Goal: Communication & Community: Answer question/provide support

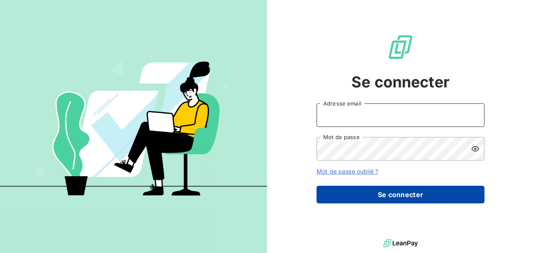
type input "[PERSON_NAME][EMAIL_ADDRESS][DOMAIN_NAME]"
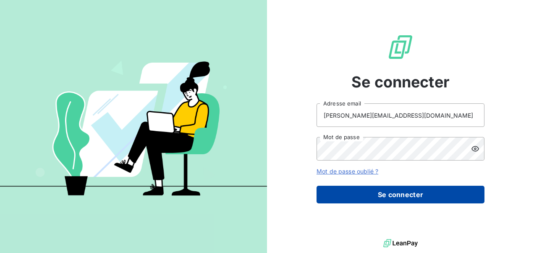
click at [400, 195] on button "Se connecter" at bounding box center [400, 194] width 168 height 18
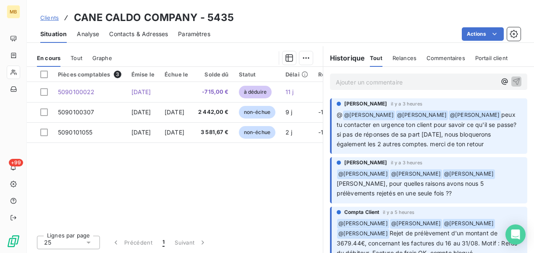
click at [394, 83] on p "Ajouter un commentaire ﻿" at bounding box center [416, 82] width 160 height 10
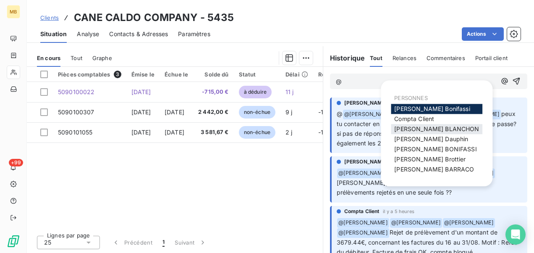
click at [421, 125] on div "[PERSON_NAME]" at bounding box center [436, 129] width 91 height 10
click at [421, 130] on span "[PERSON_NAME]" at bounding box center [436, 128] width 85 height 7
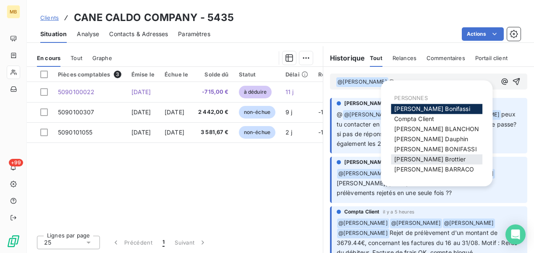
click at [425, 158] on span "[PERSON_NAME]" at bounding box center [429, 158] width 71 height 7
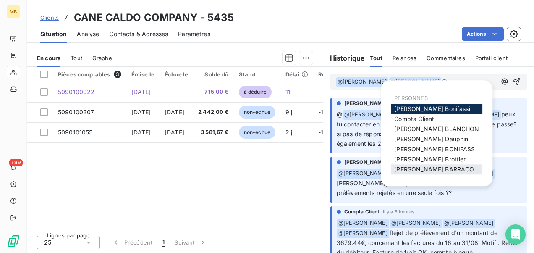
click at [425, 169] on span "[PERSON_NAME]" at bounding box center [434, 168] width 80 height 7
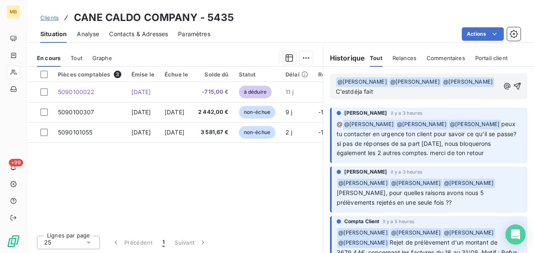
click at [373, 92] on span "C'estdéja fait" at bounding box center [354, 91] width 37 height 7
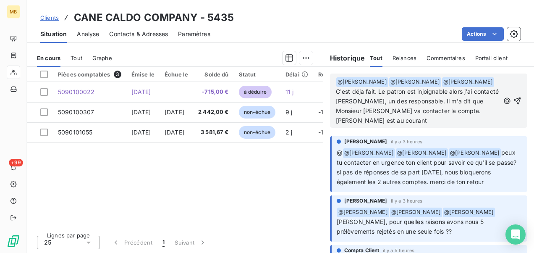
click at [424, 120] on span "C'est déja fait. Le patron est injoignable alors j'ai contacté [PERSON_NAME], u…" at bounding box center [418, 106] width 164 height 36
click at [357, 125] on p "﻿ @ [PERSON_NAME] ﻿ ﻿ @ [PERSON_NAME] ﻿ ﻿ @ [PERSON_NAME] ﻿ C'est déja fait. Le…" at bounding box center [418, 101] width 164 height 48
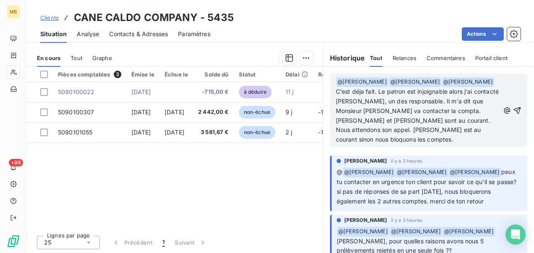
click at [369, 109] on span "C'est déja fait. Le patron est injoignable alors j'ai contacté [PERSON_NAME], u…" at bounding box center [418, 115] width 164 height 55
click at [357, 129] on span "C'est déja fait. Le patron est injoignable alors j'ai contacté [PERSON_NAME], u…" at bounding box center [418, 115] width 164 height 55
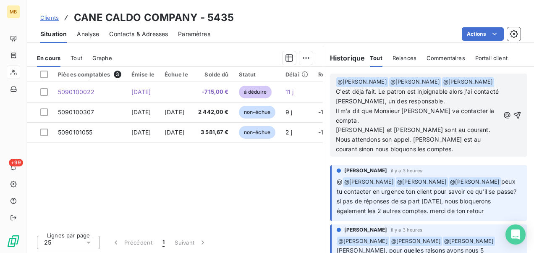
click at [363, 151] on span "C'est déja fait. Le patron est injoignable alors j'ai contacté [PERSON_NAME], u…" at bounding box center [418, 120] width 164 height 65
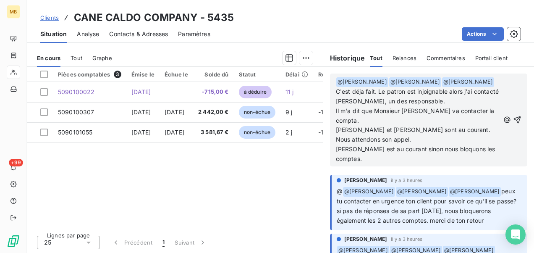
click at [389, 89] on span "C'est déja fait. Le patron est injoignable alors j'ai contacté [PERSON_NAME], u…" at bounding box center [418, 125] width 164 height 74
click at [376, 100] on span "C'est déjà fait. Le patron est injoignable alors j'ai contacté [PERSON_NAME], u…" at bounding box center [418, 125] width 164 height 74
